Goal: Find specific page/section: Find specific page/section

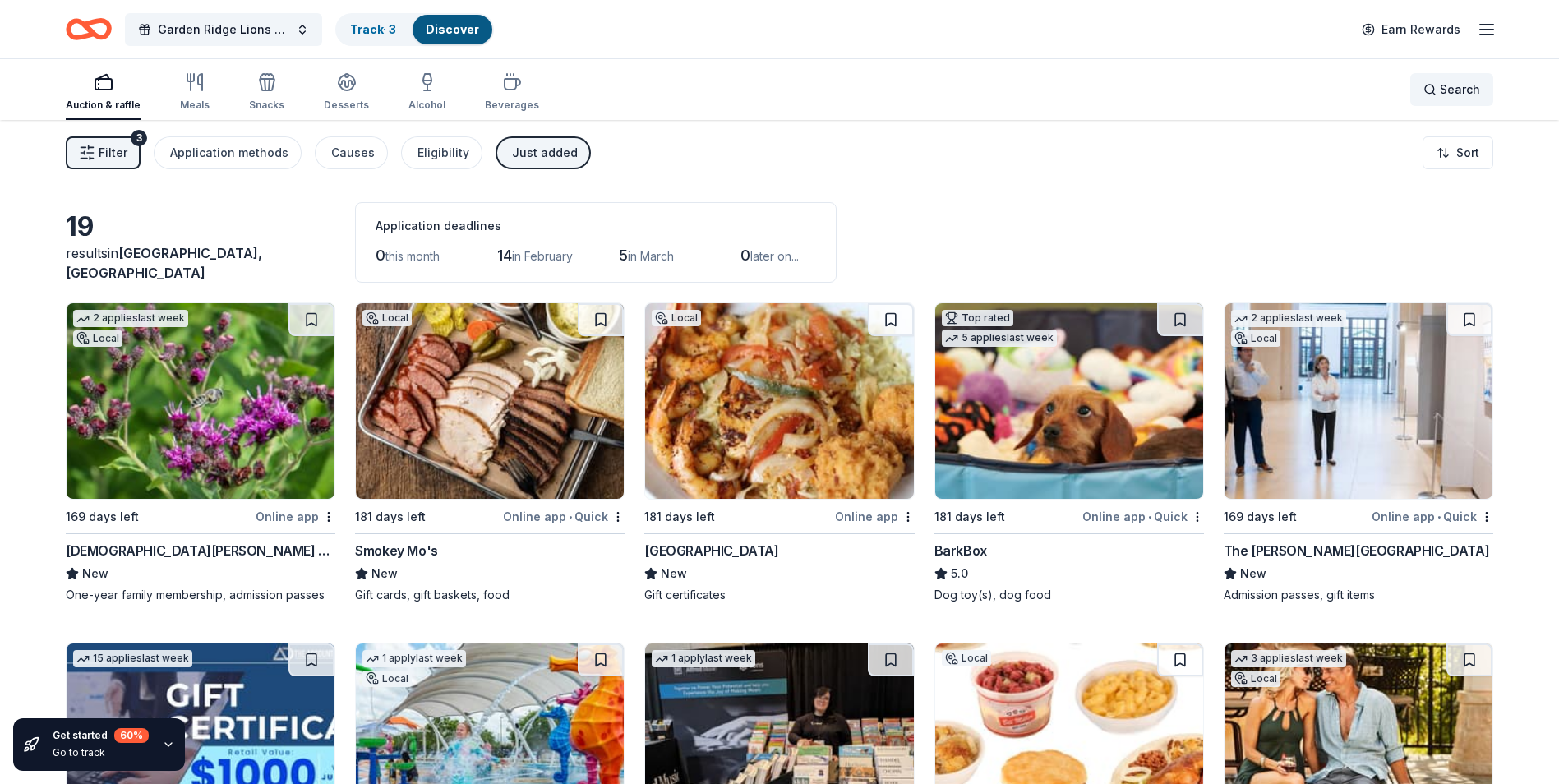
click at [1445, 85] on span "Search" at bounding box center [1459, 90] width 40 height 20
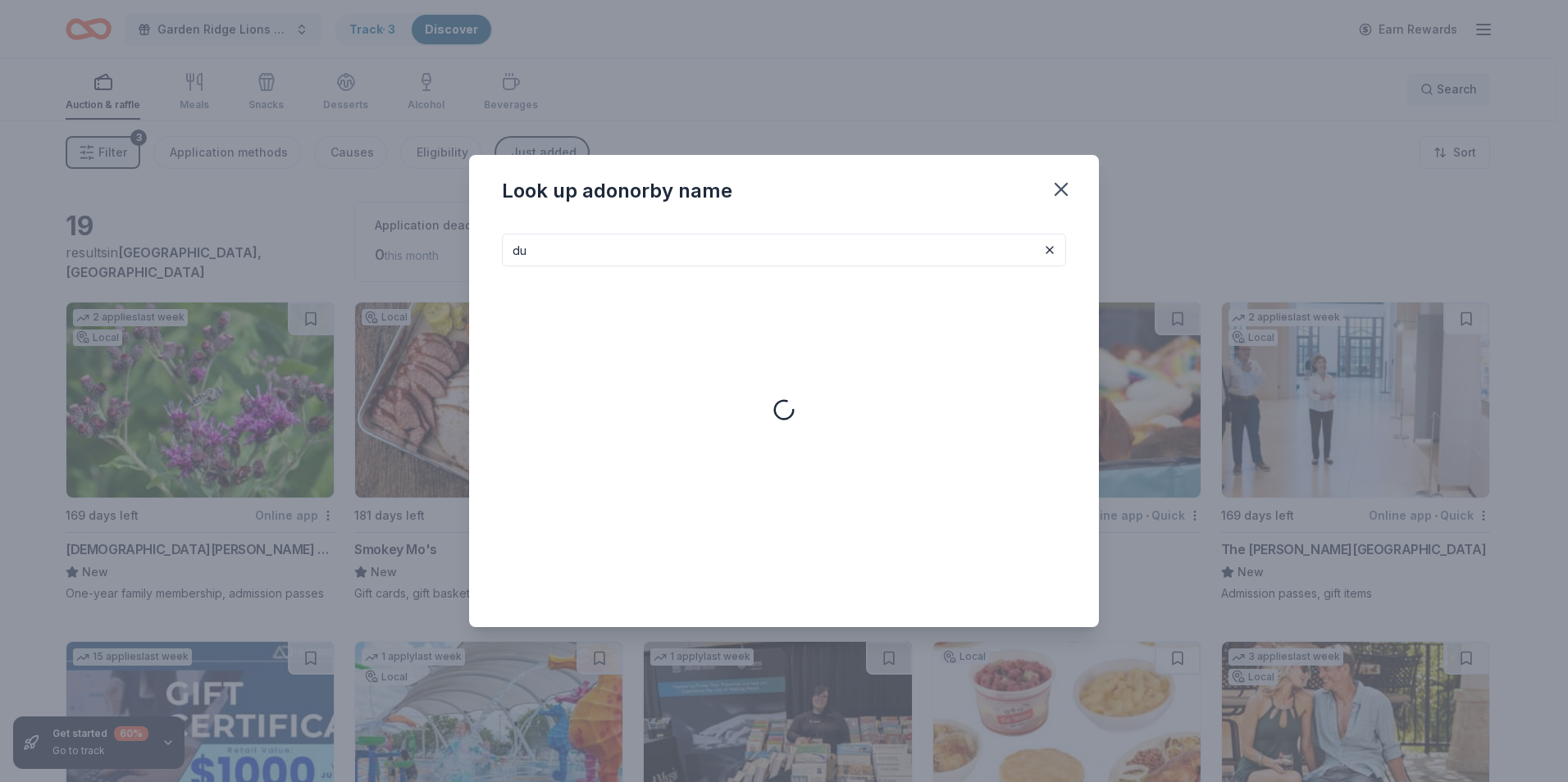
type input "d"
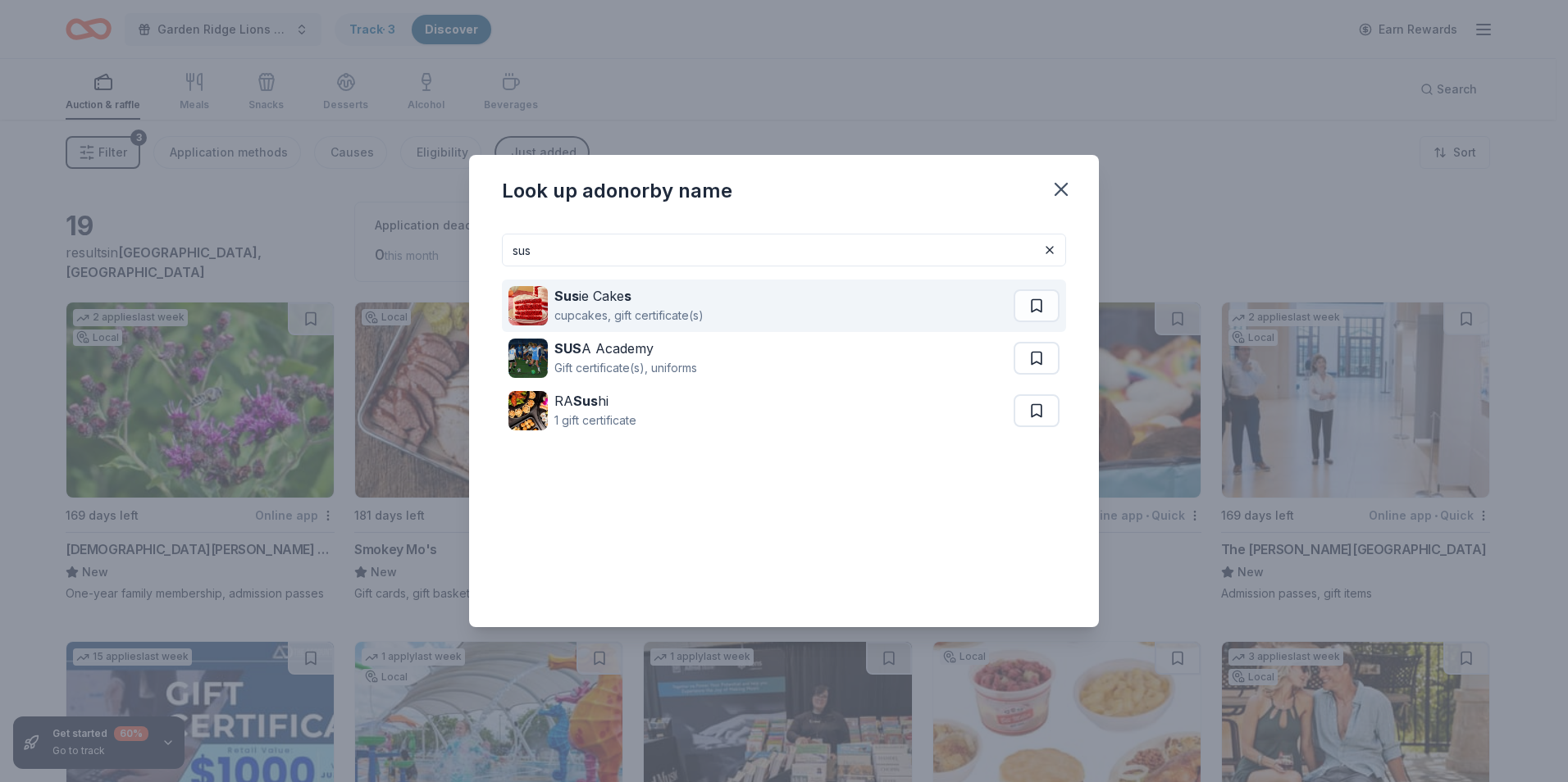
type input "sus"
click at [747, 308] on div "Sus ie Cake s cupcakes, gift certificate(s)" at bounding box center [760, 306] width 505 height 53
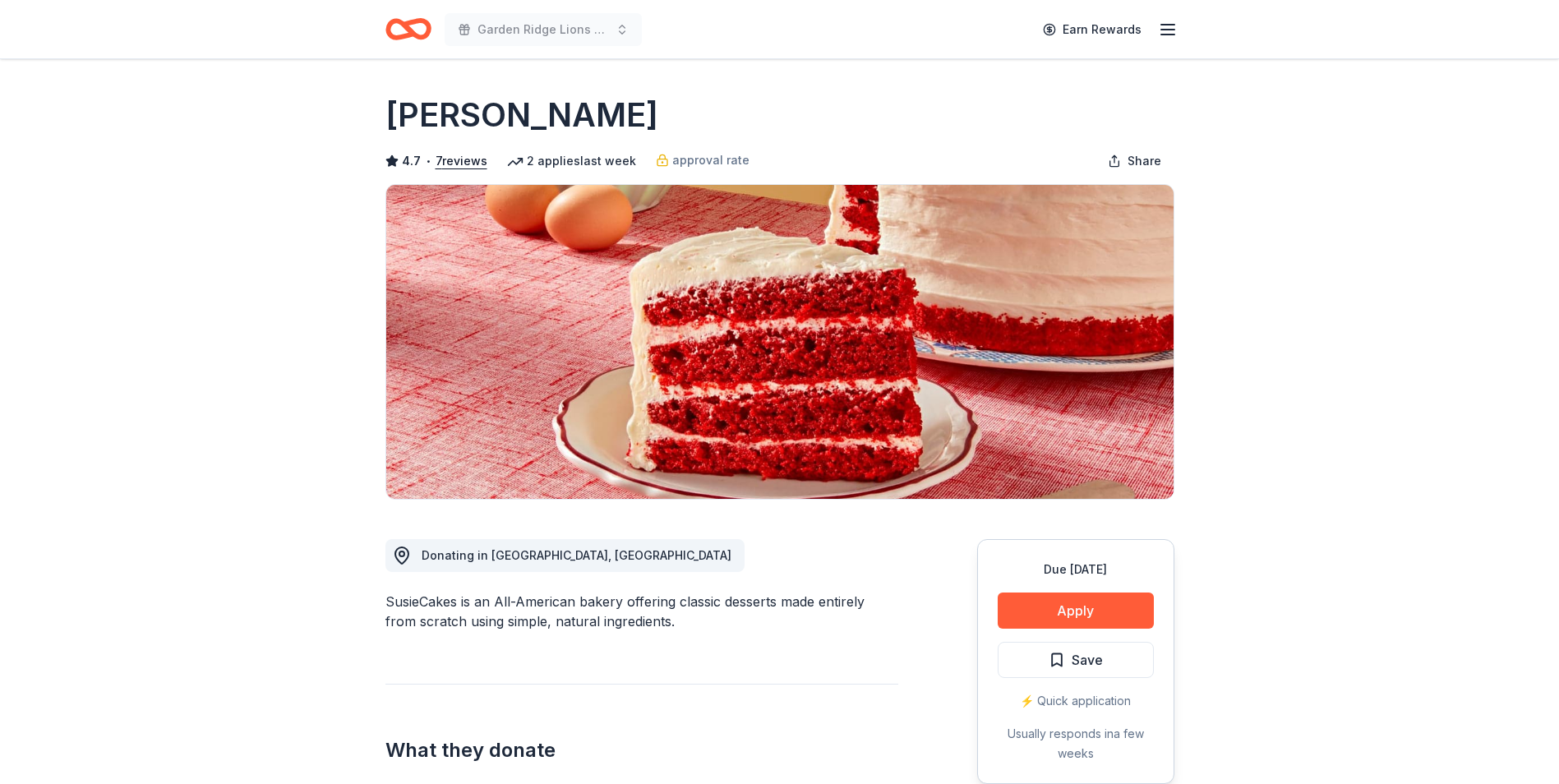
click at [397, 605] on div "SusieCakes is an All-American bakery offering classic desserts made entirely fr…" at bounding box center [642, 611] width 513 height 39
drag, startPoint x: 383, startPoint y: 599, endPoint x: 407, endPoint y: 601, distance: 24.1
